Goal: Information Seeking & Learning: Understand process/instructions

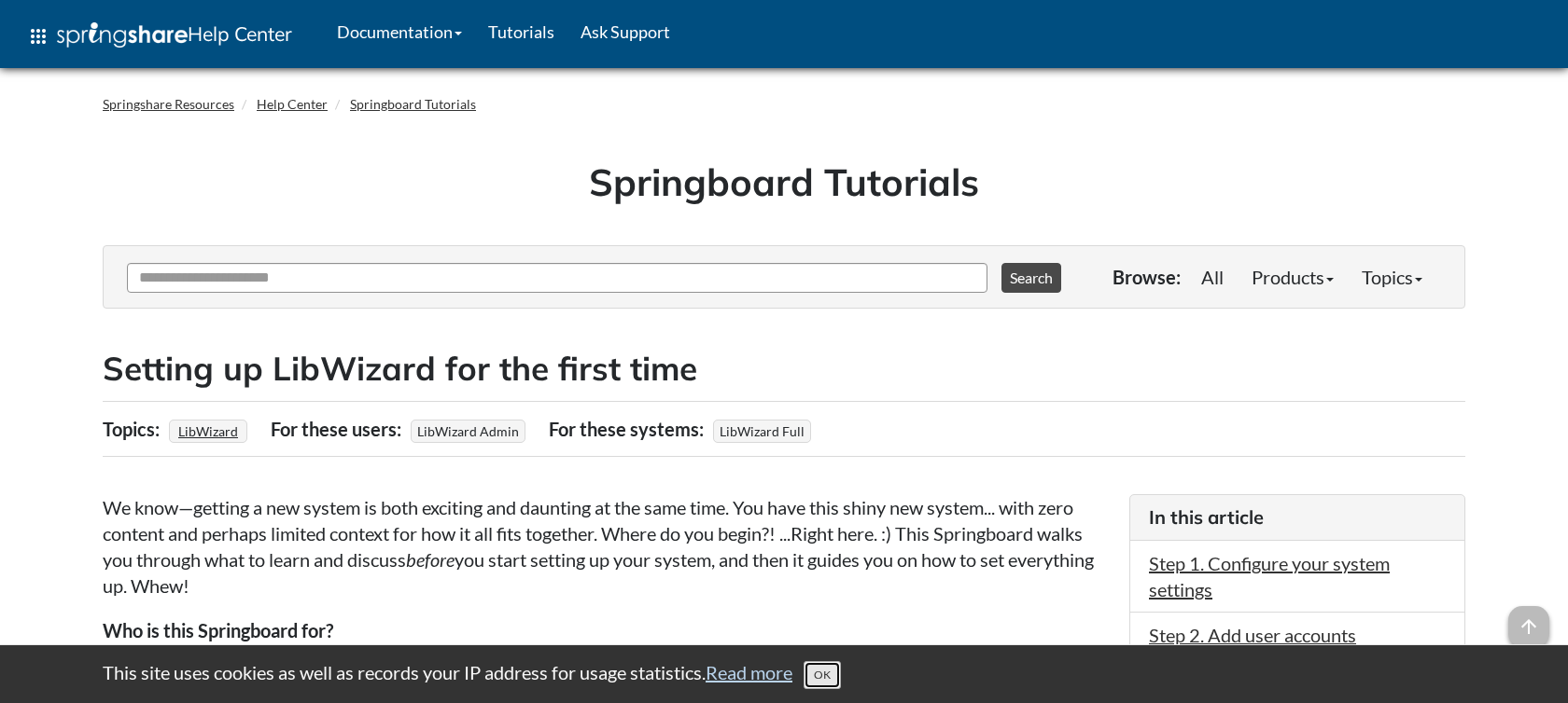
click at [824, 673] on button "OK" at bounding box center [823, 675] width 38 height 28
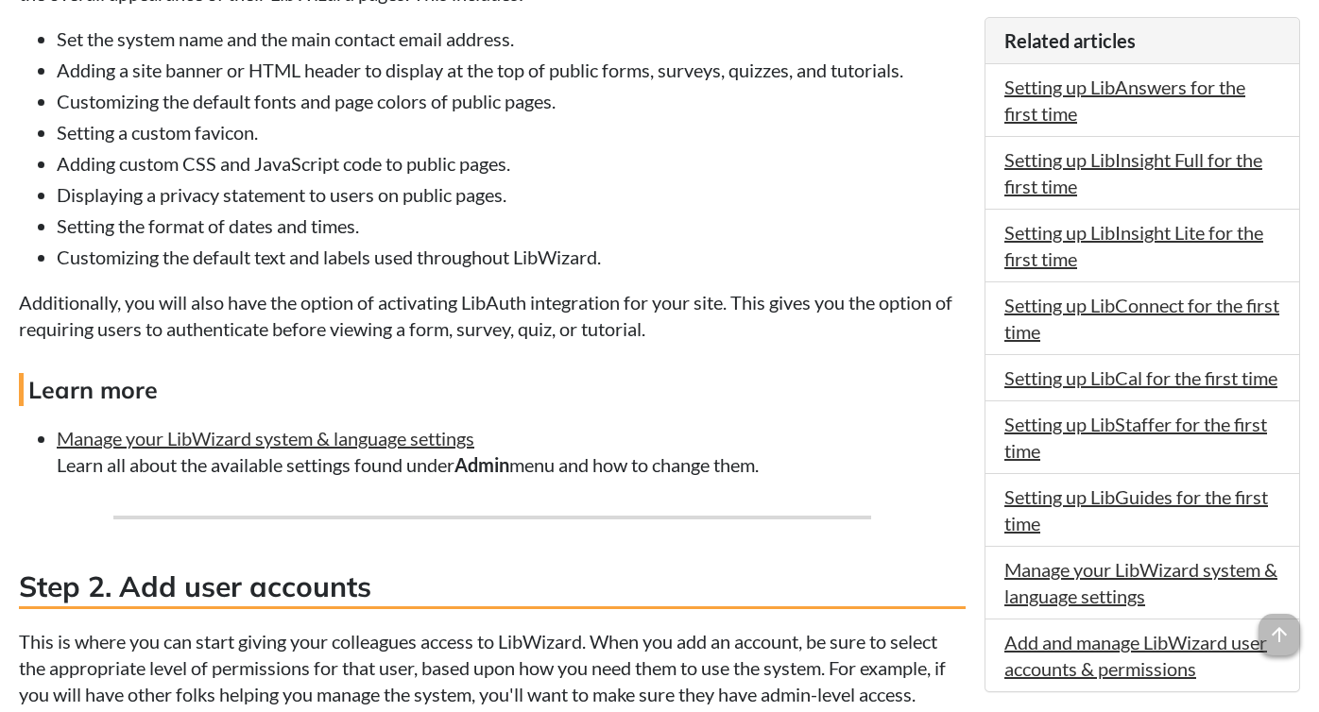
scroll to position [1304, 0]
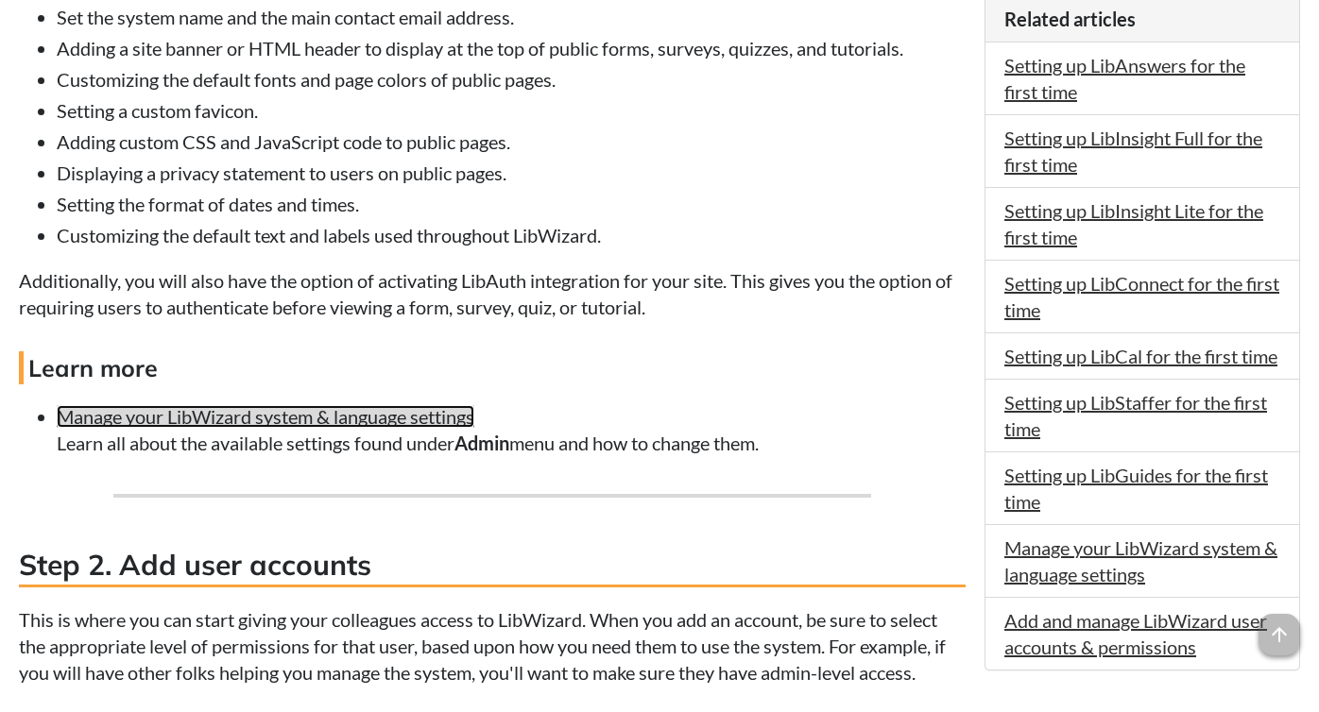
click at [301, 420] on link "Manage your LibWizard system & language settings" at bounding box center [266, 416] width 418 height 23
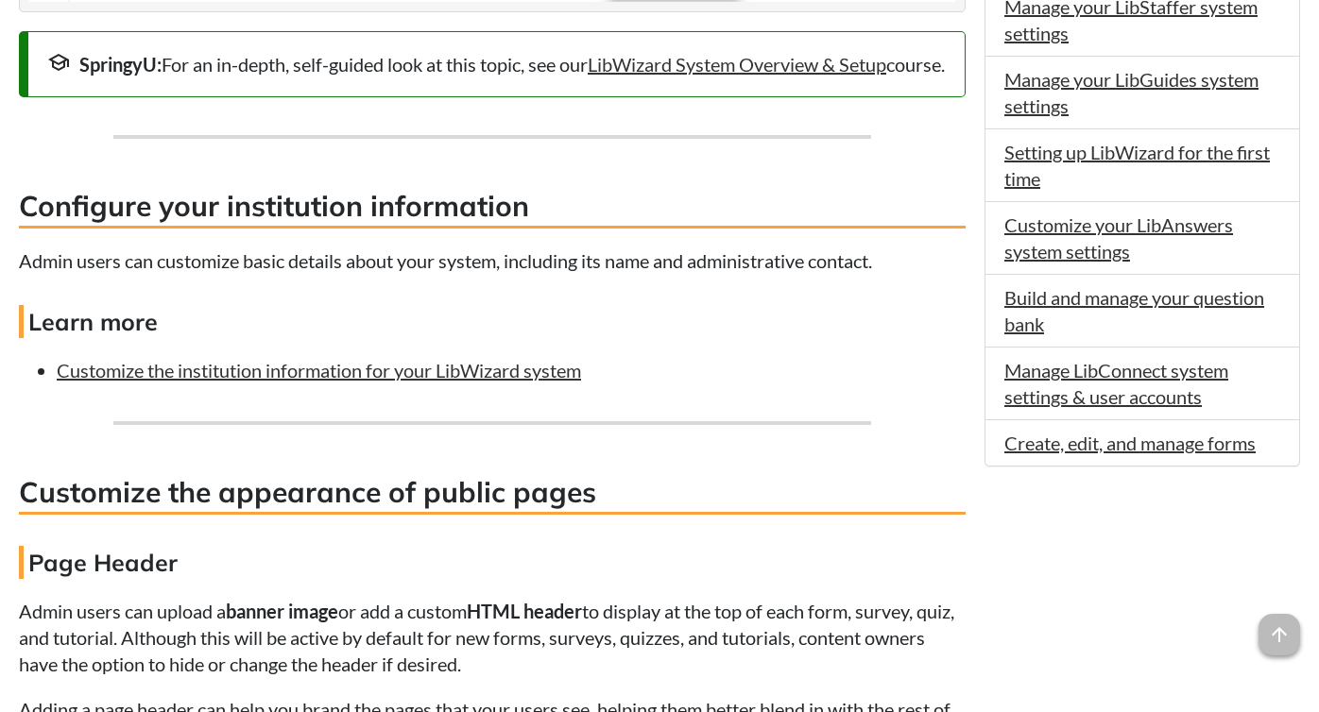
scroll to position [1323, 0]
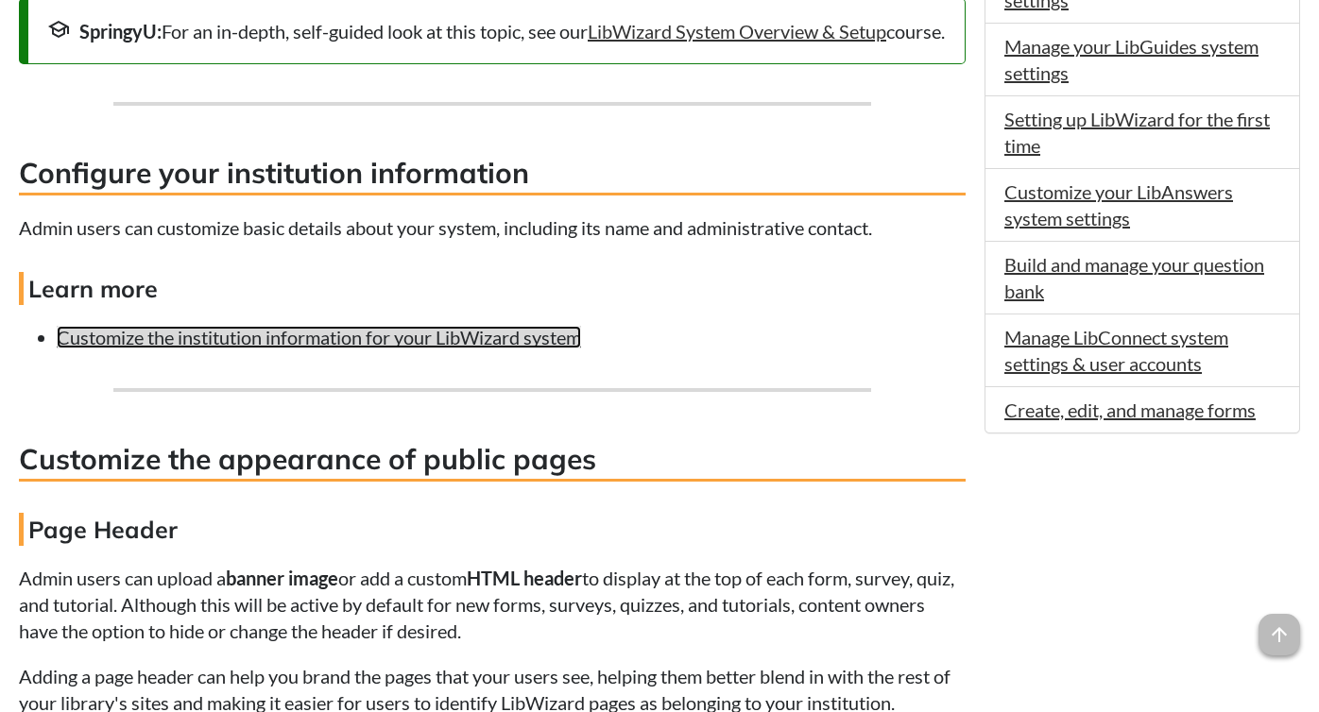
click at [308, 349] on link "Customize the institution information for your LibWizard system" at bounding box center [319, 337] width 524 height 23
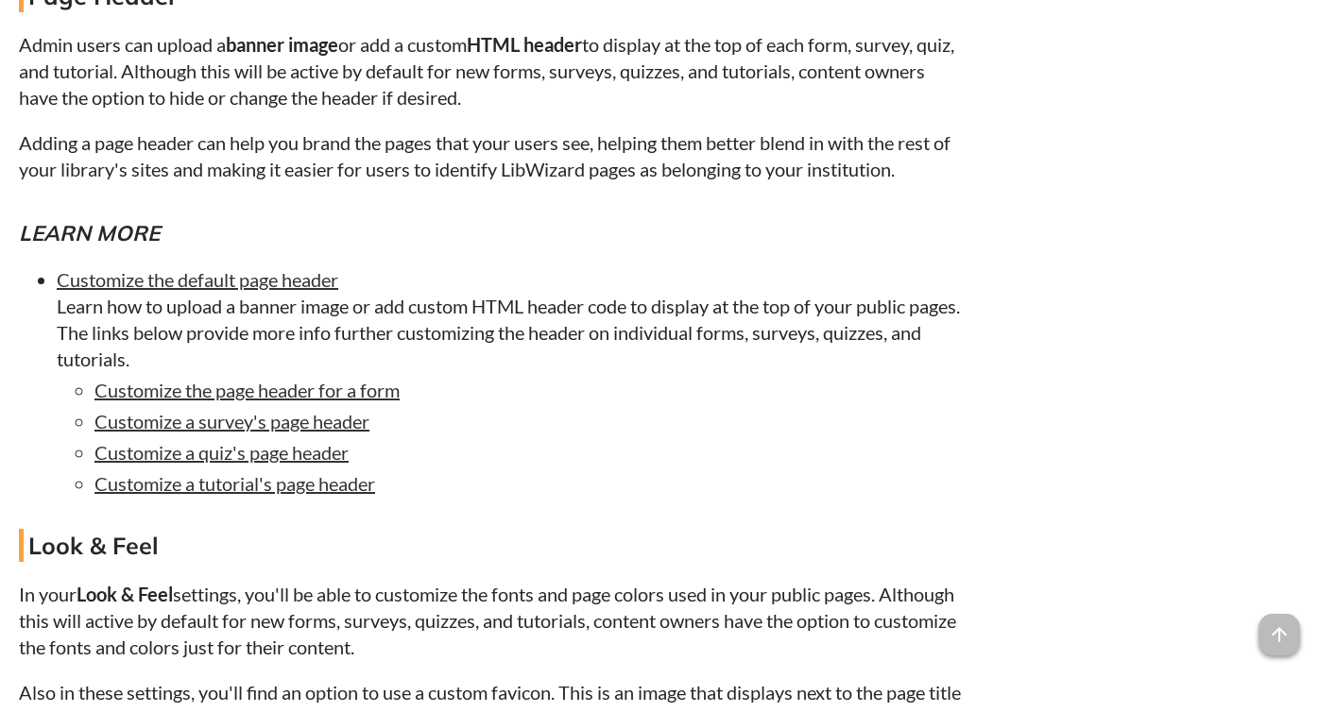
scroll to position [1890, 0]
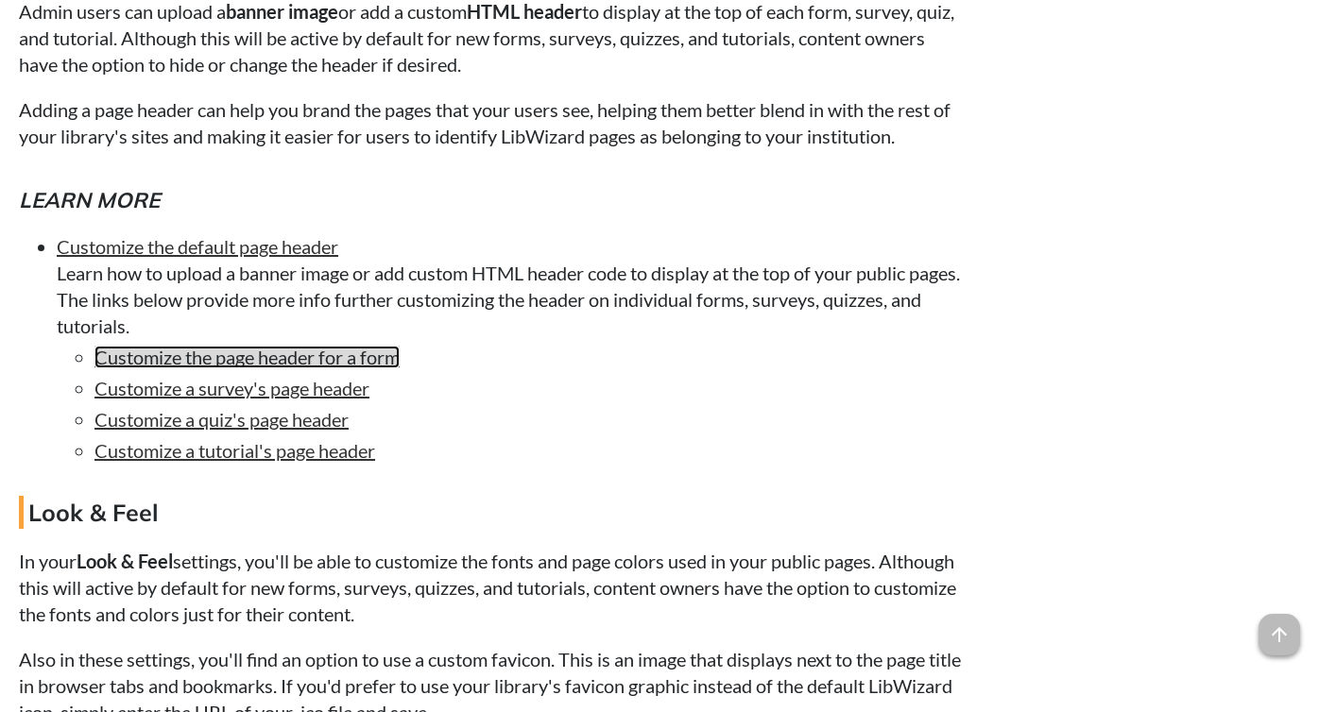
click at [375, 369] on link "Customize the page header for a form" at bounding box center [246, 357] width 305 height 23
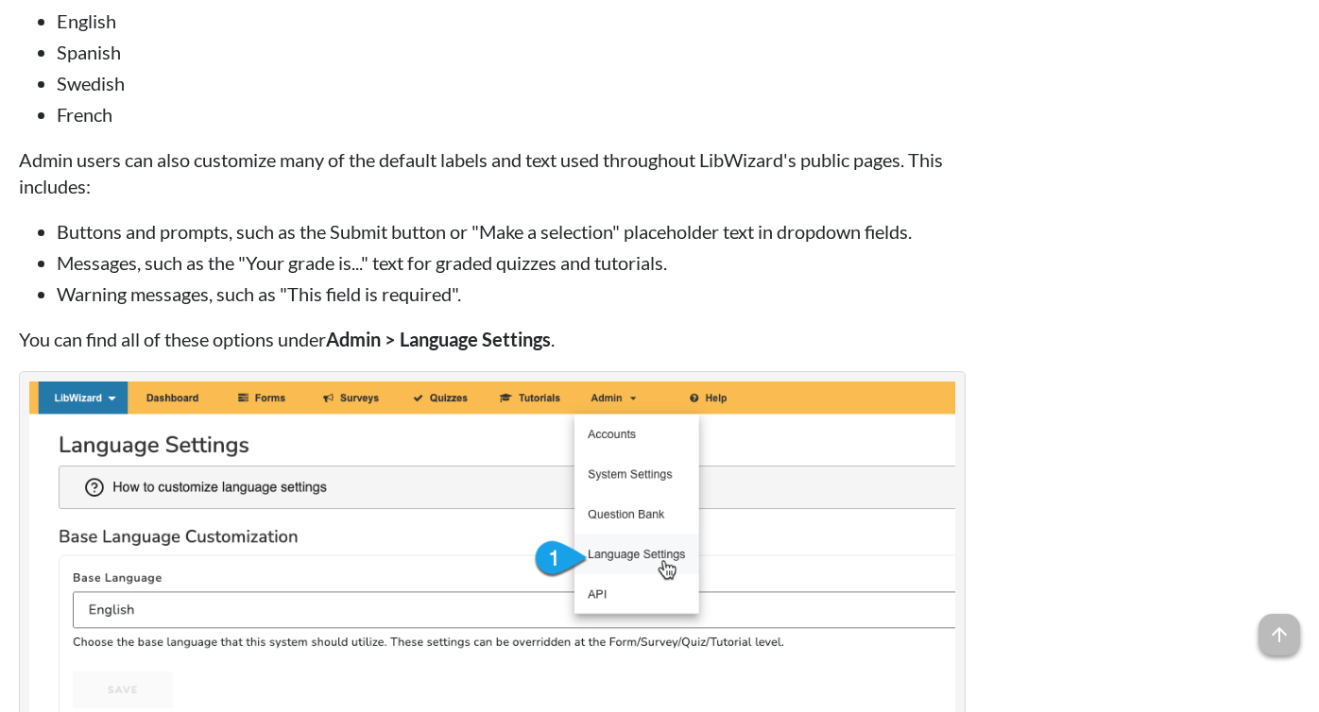
scroll to position [5951, 0]
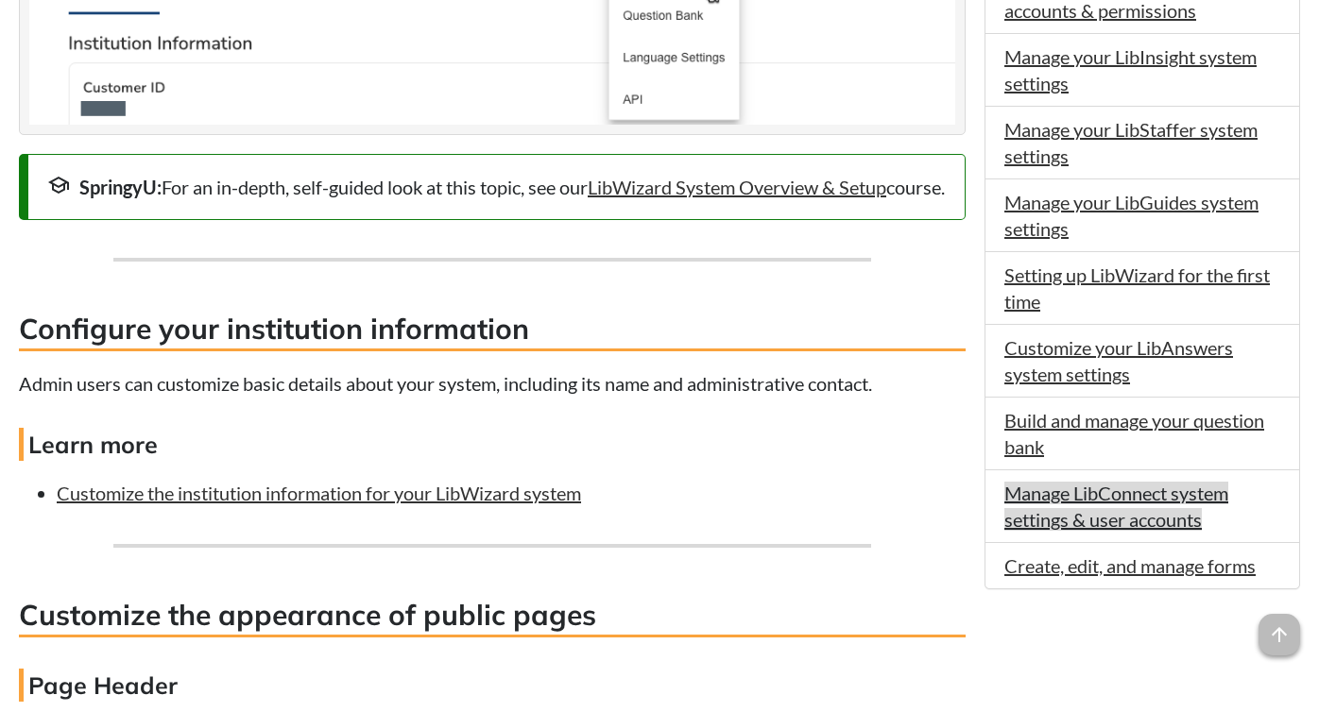
scroll to position [1226, 0]
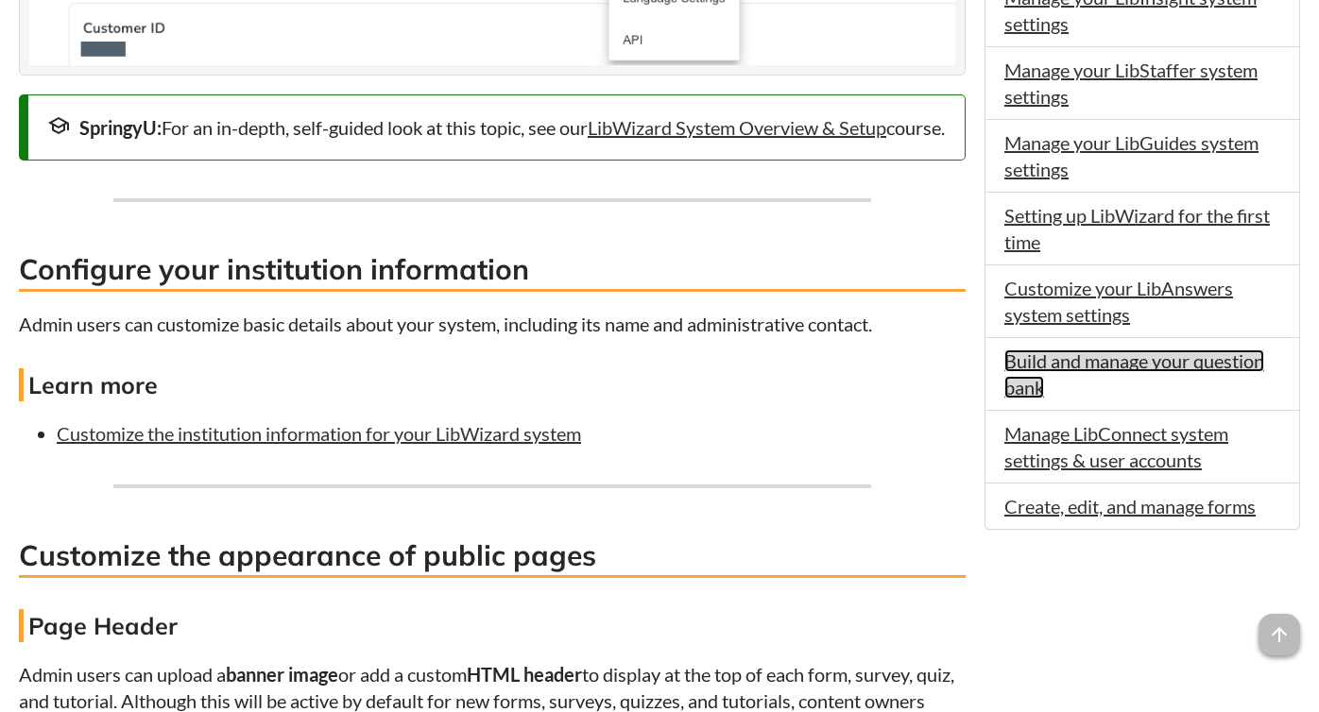
click at [1076, 391] on link "Build and manage your question bank" at bounding box center [1134, 374] width 260 height 49
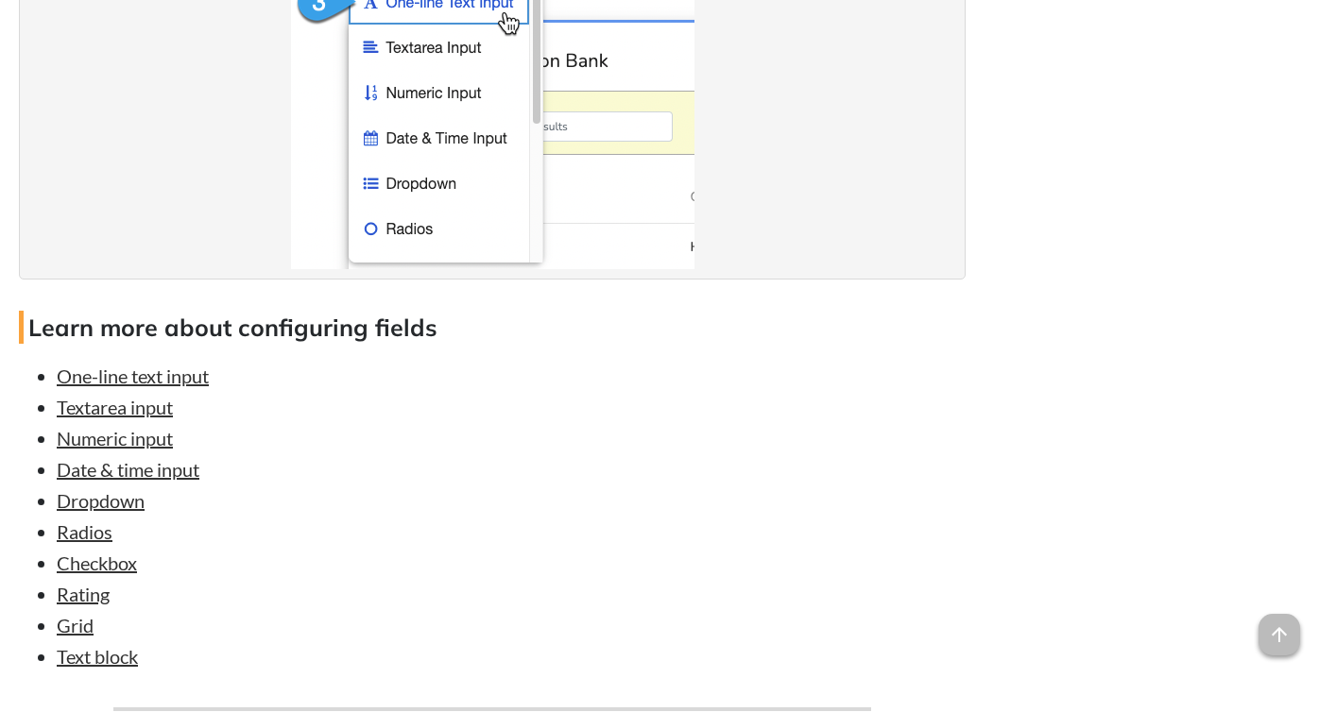
scroll to position [1795, 0]
